Goal: Information Seeking & Learning: Check status

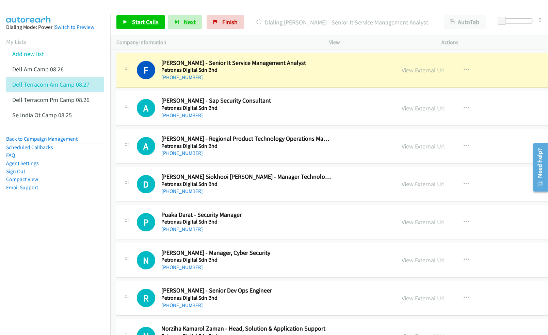
scroll to position [3854, 0]
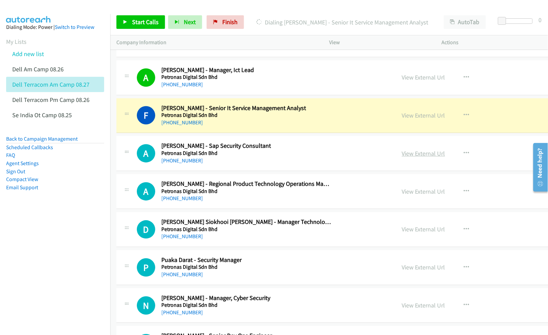
click at [416, 157] on link "View External Url" at bounding box center [423, 154] width 43 height 8
click at [413, 196] on link "View External Url" at bounding box center [423, 192] width 43 height 8
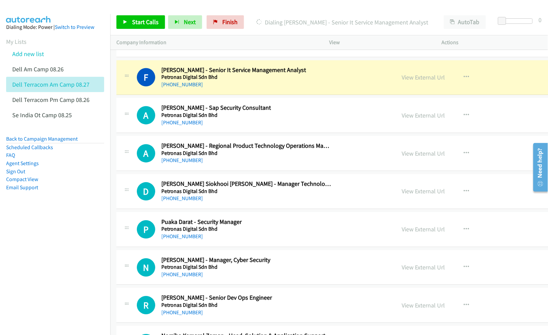
scroll to position [3899, 0]
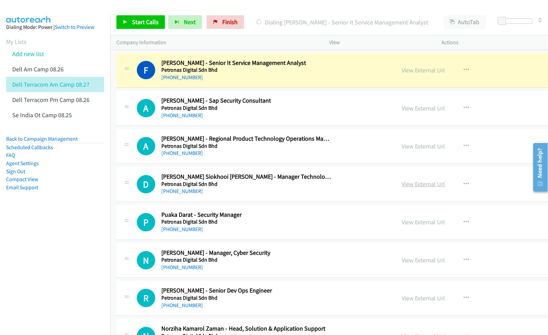
click at [411, 188] on link "View External Url" at bounding box center [423, 184] width 43 height 8
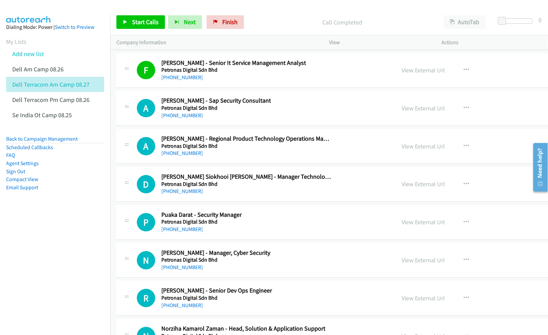
scroll to position [3945, 0]
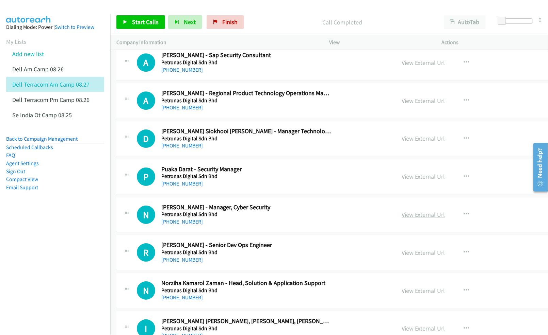
click at [420, 219] on link "View External Url" at bounding box center [423, 215] width 43 height 8
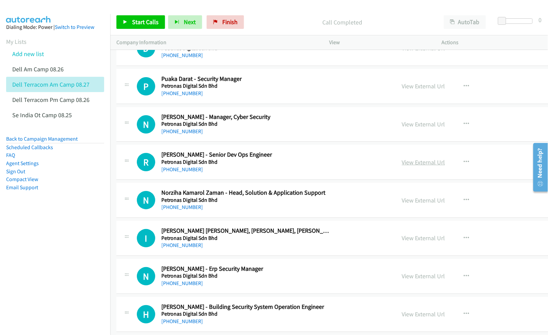
click at [416, 166] on link "View External Url" at bounding box center [423, 162] width 43 height 8
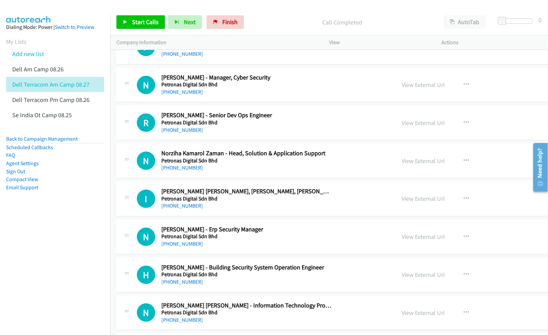
scroll to position [4081, 0]
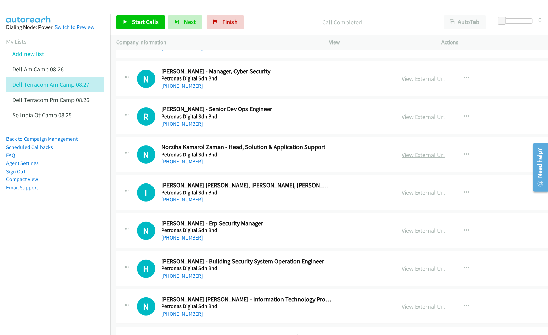
click at [420, 159] on link "View External Url" at bounding box center [423, 155] width 43 height 8
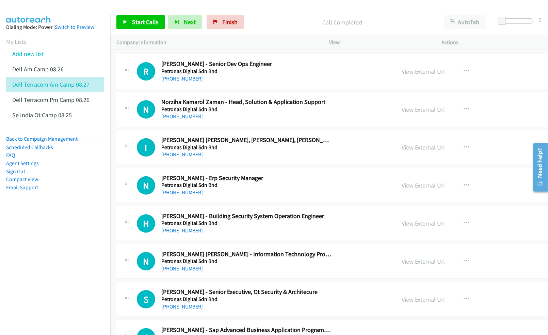
click at [414, 151] on link "View External Url" at bounding box center [423, 148] width 43 height 8
click at [409, 189] on link "View External Url" at bounding box center [423, 186] width 43 height 8
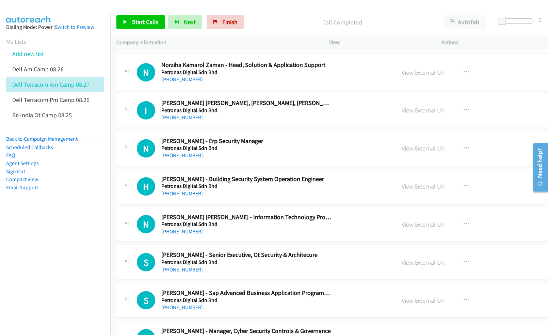
scroll to position [4171, 0]
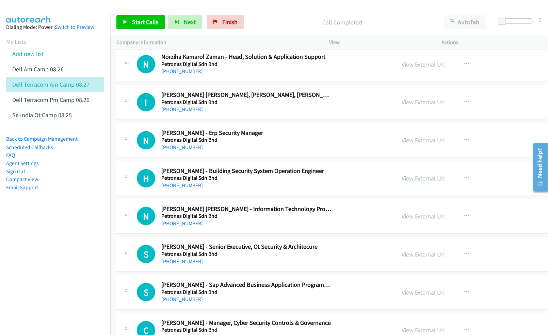
click at [426, 182] on link "View External Url" at bounding box center [423, 178] width 43 height 8
click at [410, 220] on link "View External Url" at bounding box center [423, 217] width 43 height 8
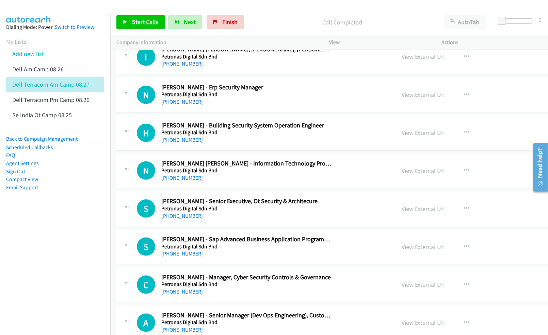
scroll to position [4262, 0]
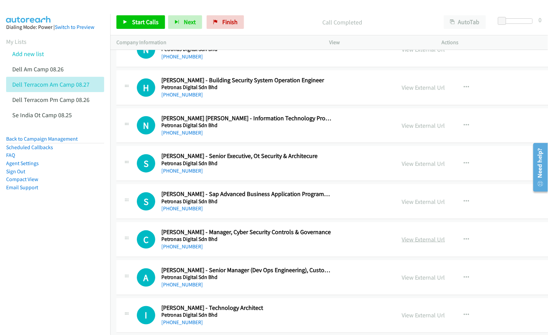
click at [417, 243] on link "View External Url" at bounding box center [423, 240] width 43 height 8
click at [422, 206] on link "View External Url" at bounding box center [423, 202] width 43 height 8
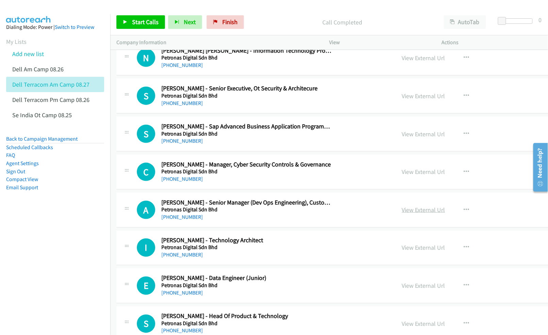
scroll to position [4353, 0]
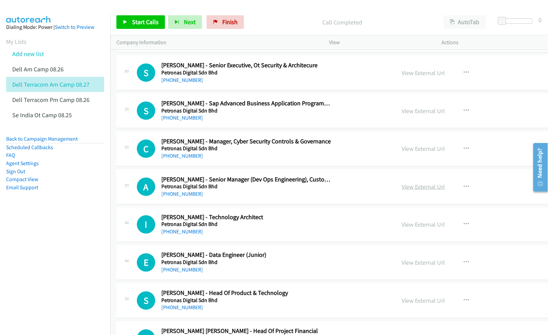
click at [414, 191] on link "View External Url" at bounding box center [423, 187] width 43 height 8
click at [411, 229] on link "View External Url" at bounding box center [423, 225] width 43 height 8
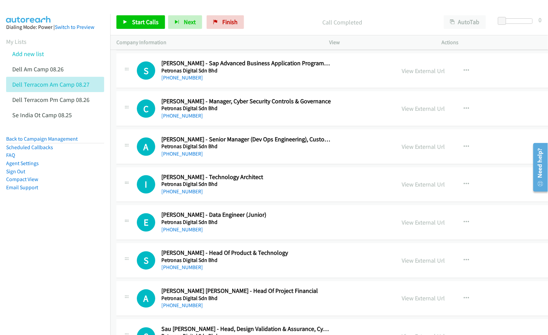
scroll to position [4398, 0]
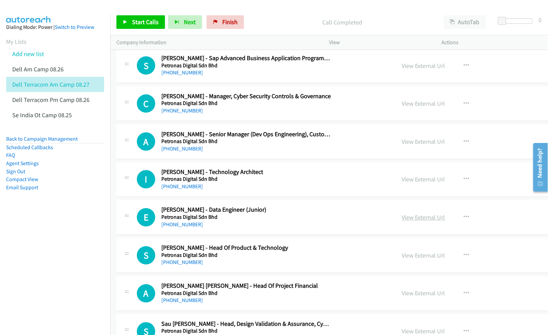
click at [419, 222] on link "View External Url" at bounding box center [423, 218] width 43 height 8
click at [418, 260] on link "View External Url" at bounding box center [423, 256] width 43 height 8
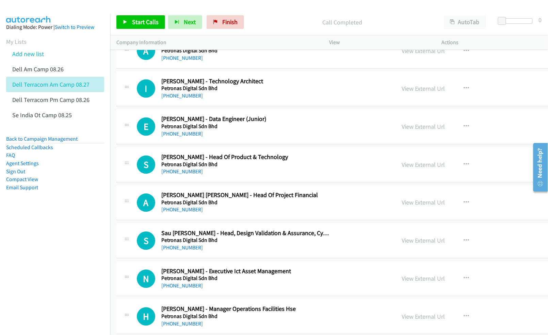
scroll to position [4534, 0]
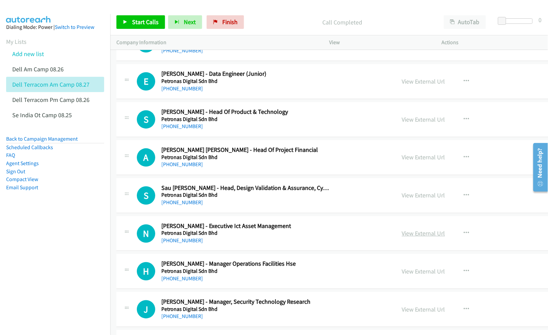
click at [404, 238] on link "View External Url" at bounding box center [423, 234] width 43 height 8
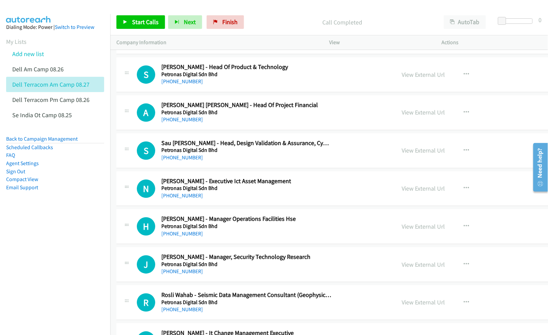
scroll to position [4625, 0]
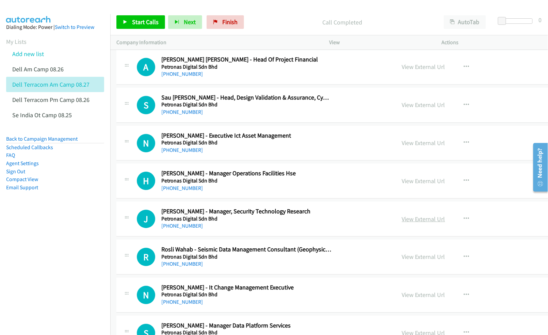
click at [426, 223] on link "View External Url" at bounding box center [423, 219] width 43 height 8
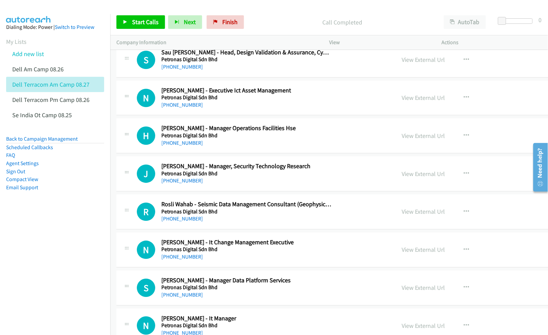
scroll to position [4715, 0]
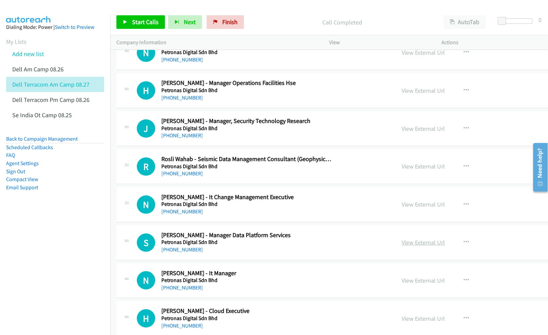
click at [419, 247] on link "View External Url" at bounding box center [423, 243] width 43 height 8
click at [424, 285] on link "View External Url" at bounding box center [423, 281] width 43 height 8
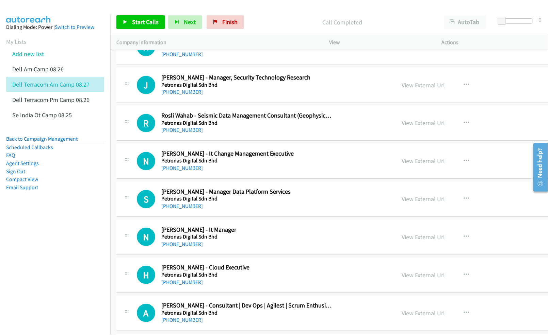
scroll to position [4761, 0]
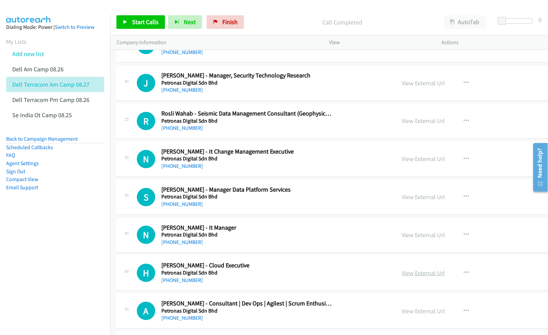
click at [418, 277] on link "View External Url" at bounding box center [423, 273] width 43 height 8
